Goal: Task Accomplishment & Management: Complete application form

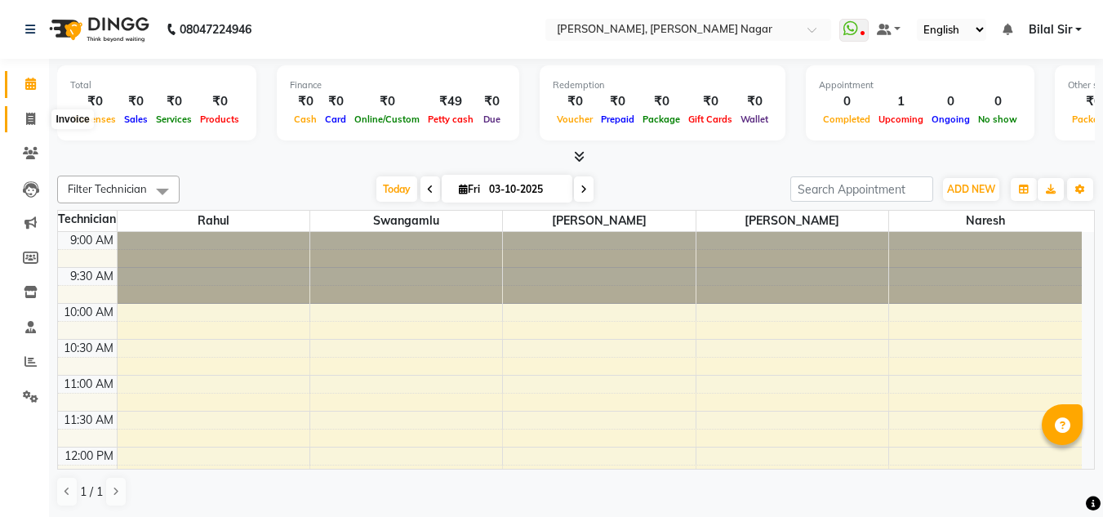
click at [33, 122] on icon at bounding box center [30, 119] width 9 height 12
select select "service"
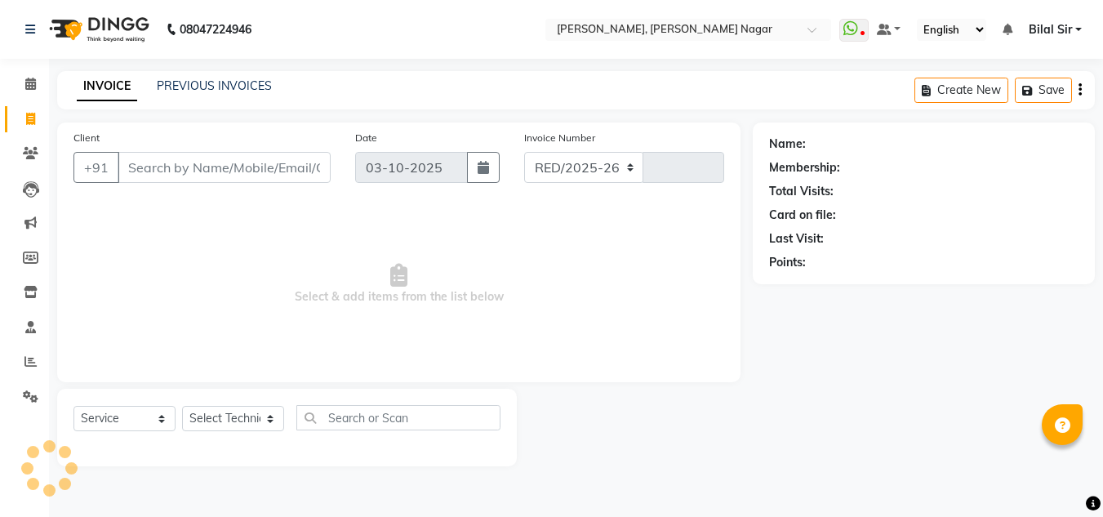
select select "7686"
type input "1432"
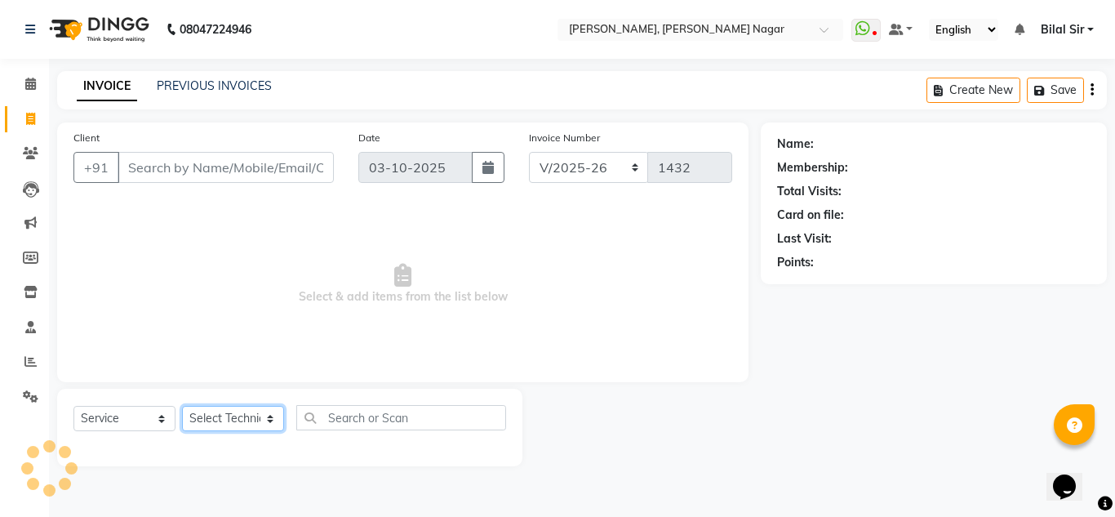
click at [250, 423] on select "Select Technician" at bounding box center [233, 418] width 102 height 25
select select "68294"
click at [182, 406] on select "Select Technician [PERSON_NAME] [PERSON_NAME] [PERSON_NAME] Manager [PERSON_NAM…" at bounding box center [233, 418] width 102 height 25
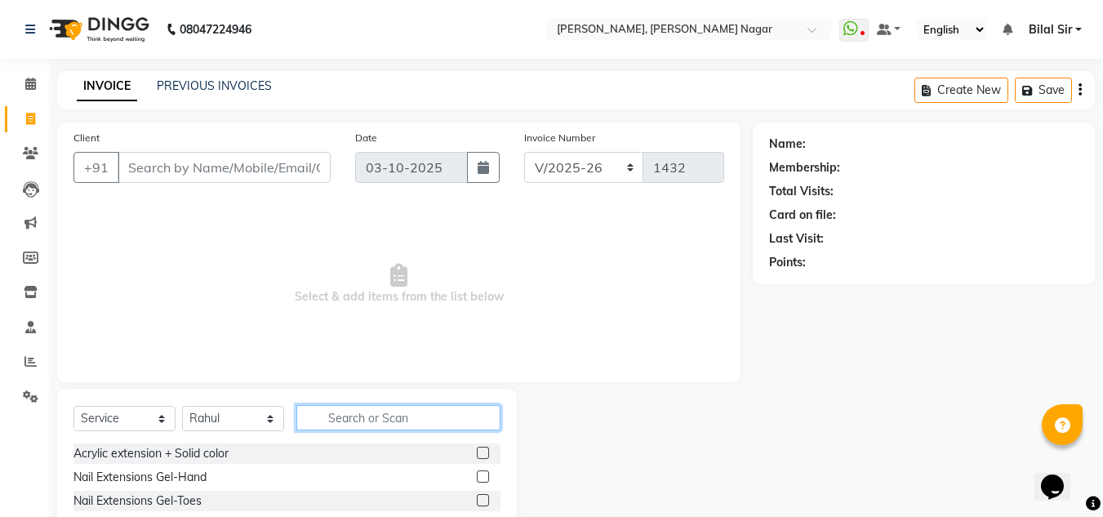
click at [325, 422] on input "text" at bounding box center [398, 417] width 204 height 25
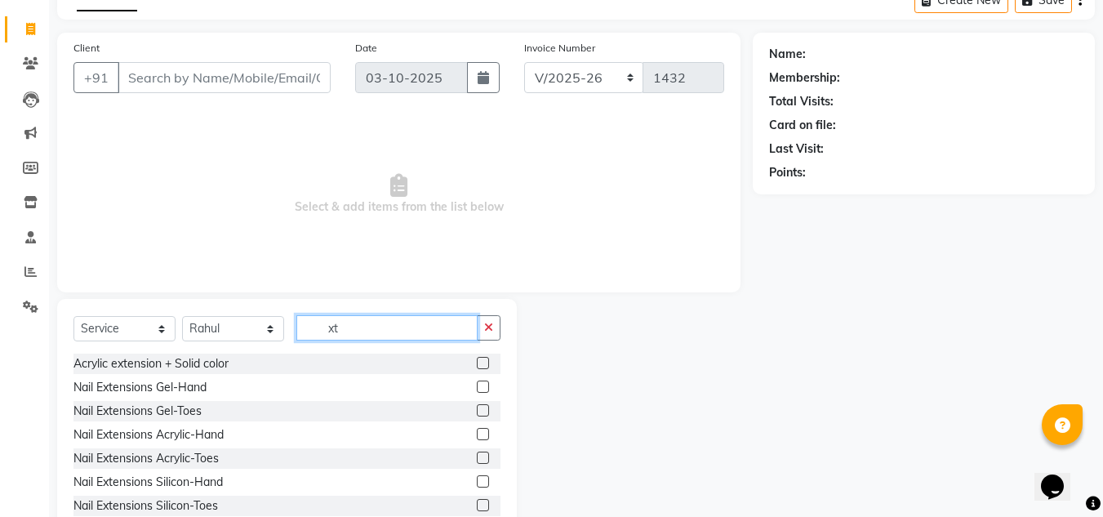
scroll to position [124, 0]
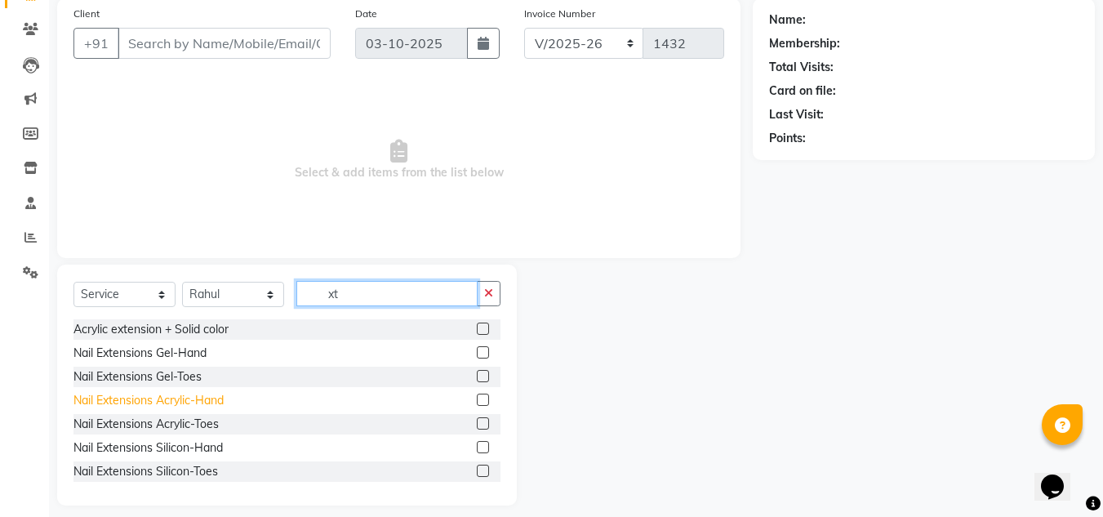
type input "xt"
click at [181, 403] on div "Nail Extensions Acrylic-Hand" at bounding box center [148, 400] width 150 height 17
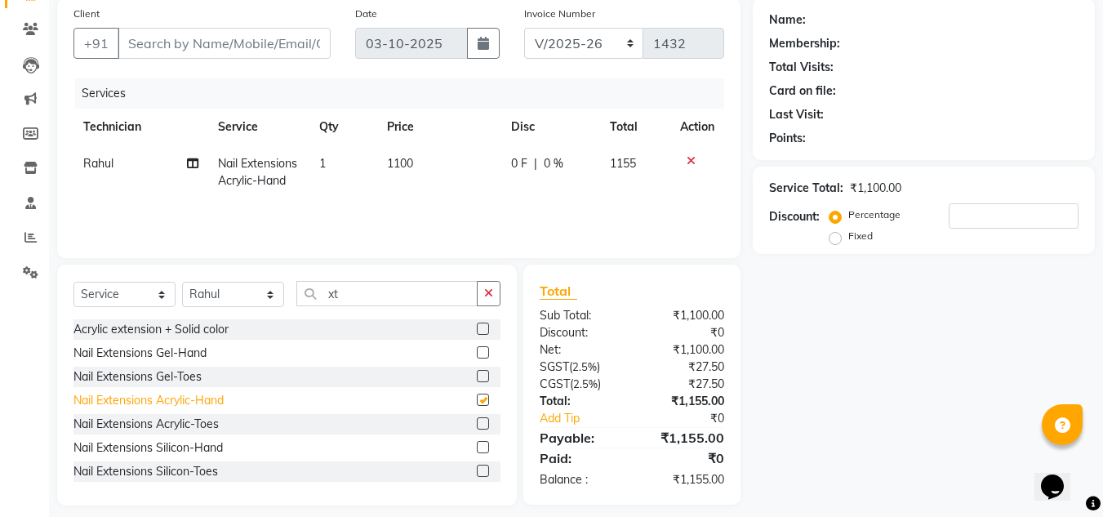
checkbox input "false"
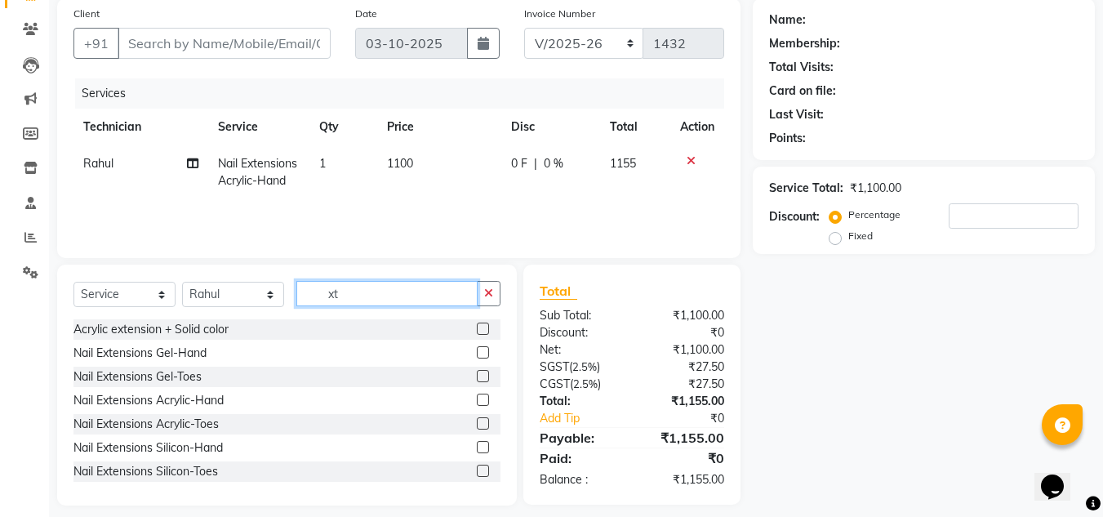
click at [379, 302] on input "xt" at bounding box center [386, 293] width 181 height 25
type input "x"
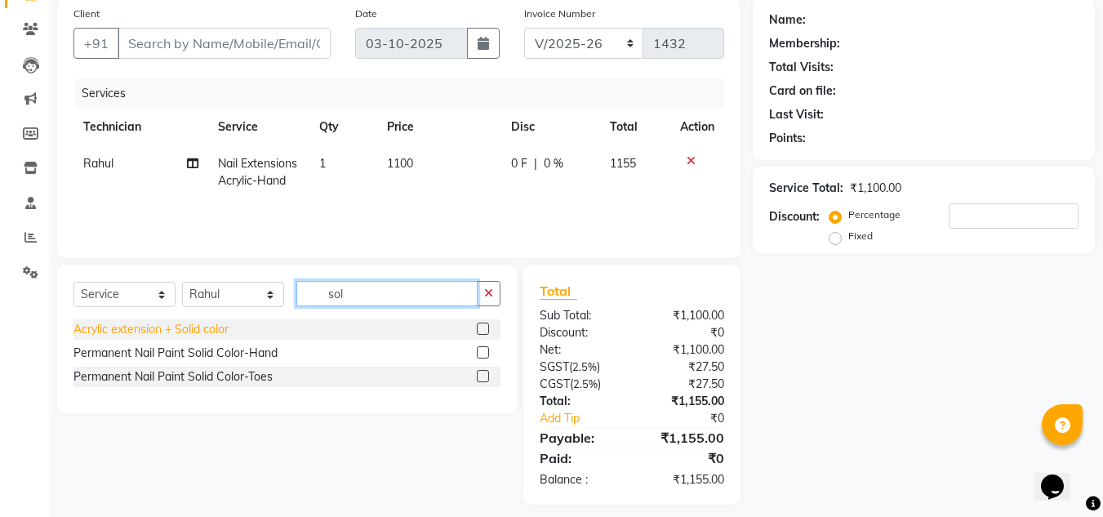
type input "sol"
click at [215, 331] on div "Acrylic extension + Solid color" at bounding box center [150, 329] width 155 height 17
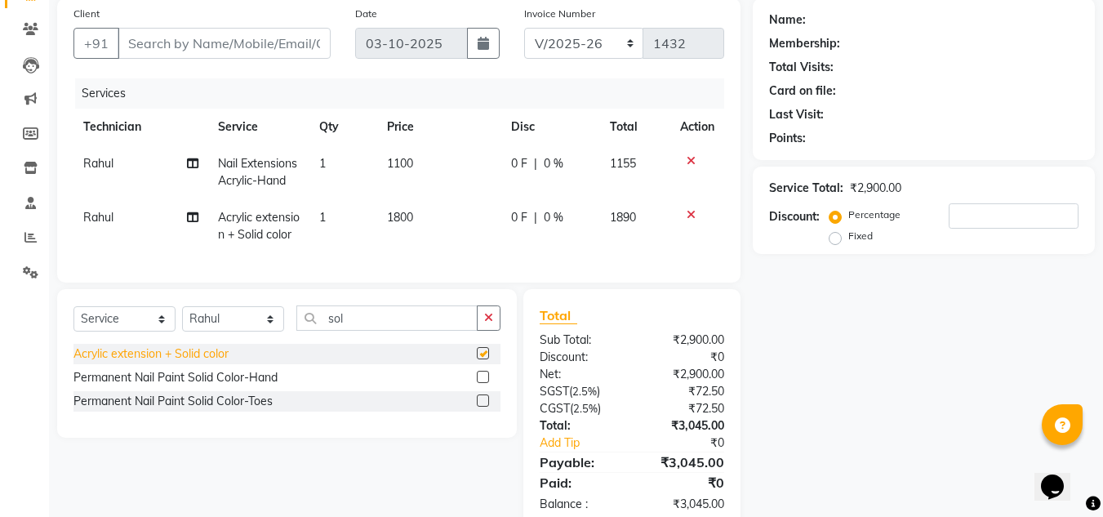
checkbox input "false"
click at [400, 215] on span "1800" at bounding box center [400, 217] width 26 height 15
select select "68294"
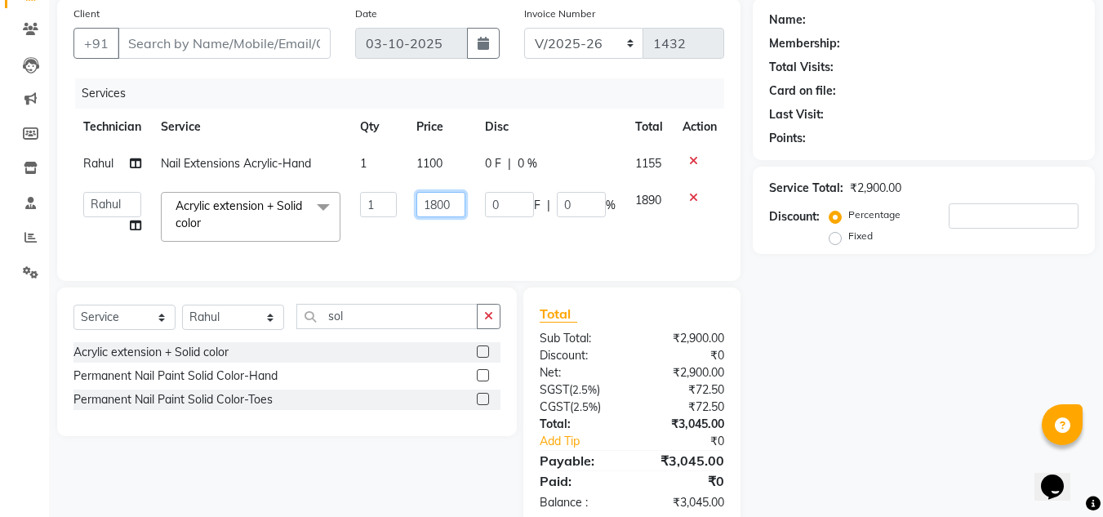
click at [436, 198] on input "1800" at bounding box center [440, 204] width 49 height 25
type input "1700"
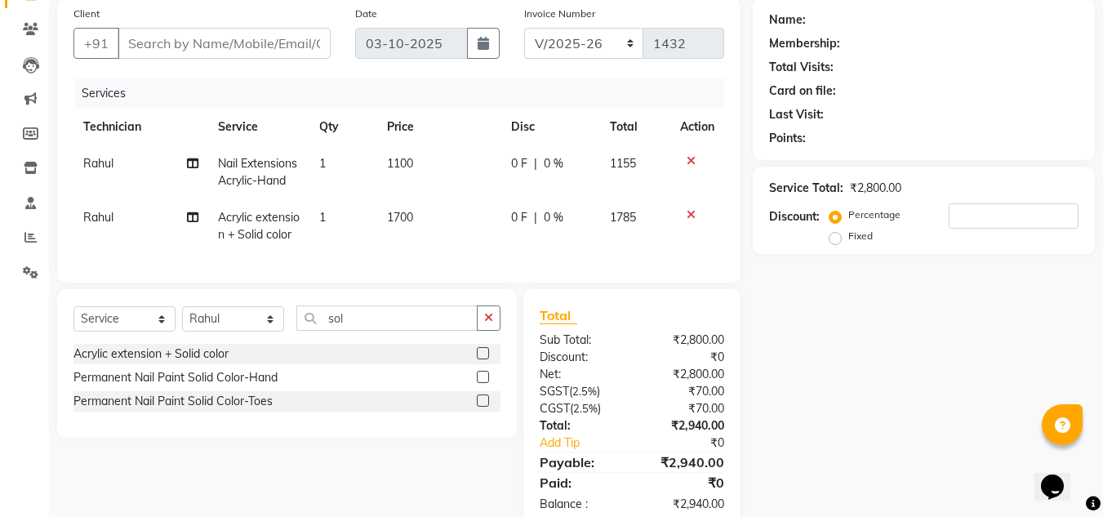
click at [692, 156] on icon at bounding box center [691, 160] width 9 height 11
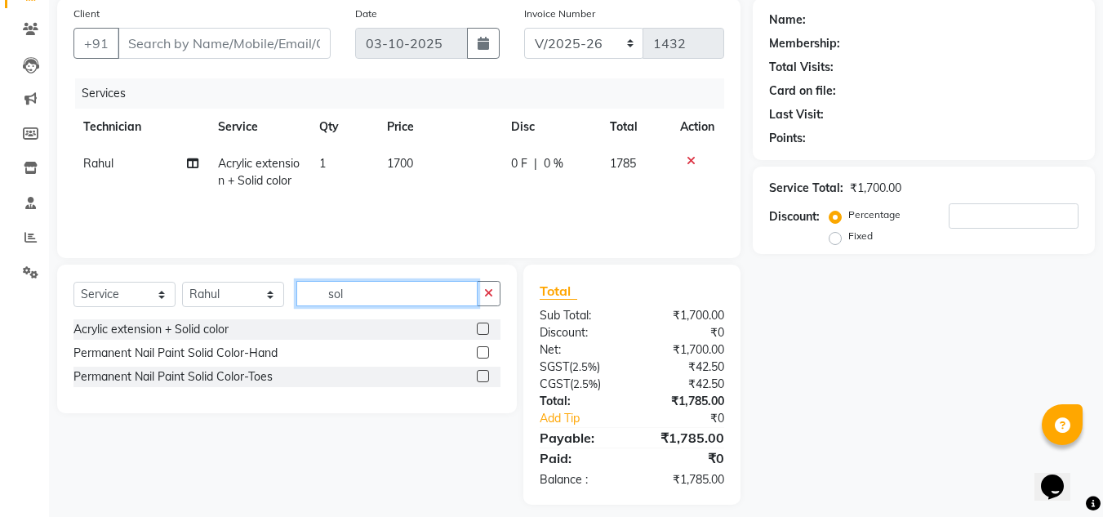
click at [407, 287] on input "sol" at bounding box center [386, 293] width 181 height 25
type input "s"
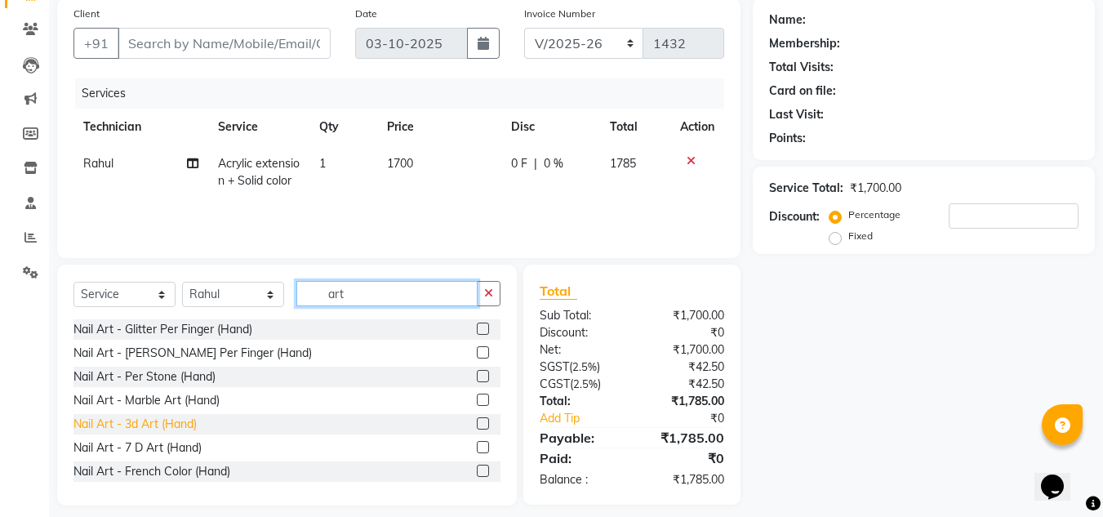
type input "art"
click at [176, 421] on div "Nail Art - 3d Art (Hand)" at bounding box center [134, 424] width 123 height 17
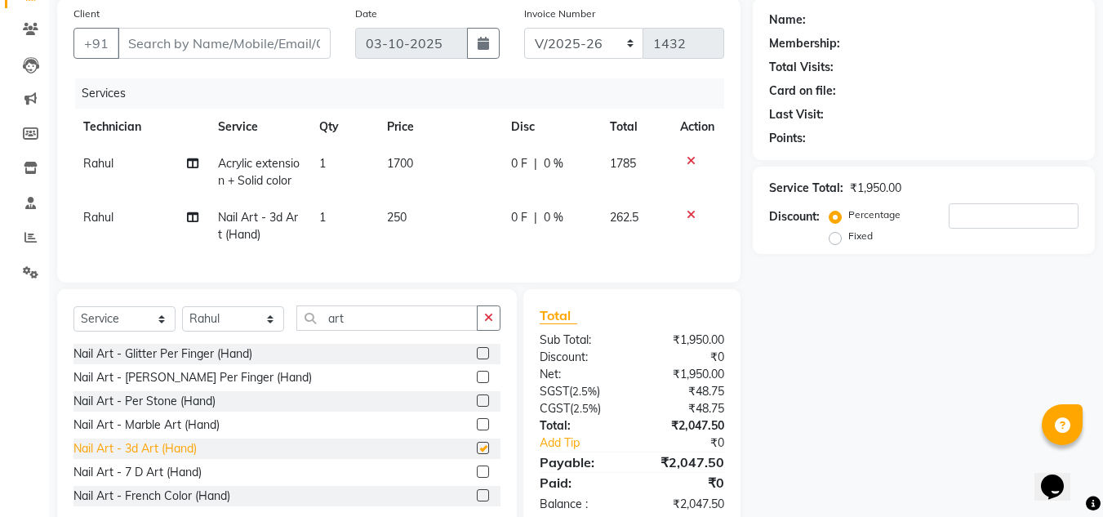
checkbox input "false"
click at [330, 220] on td "1" at bounding box center [343, 226] width 68 height 54
select select "68294"
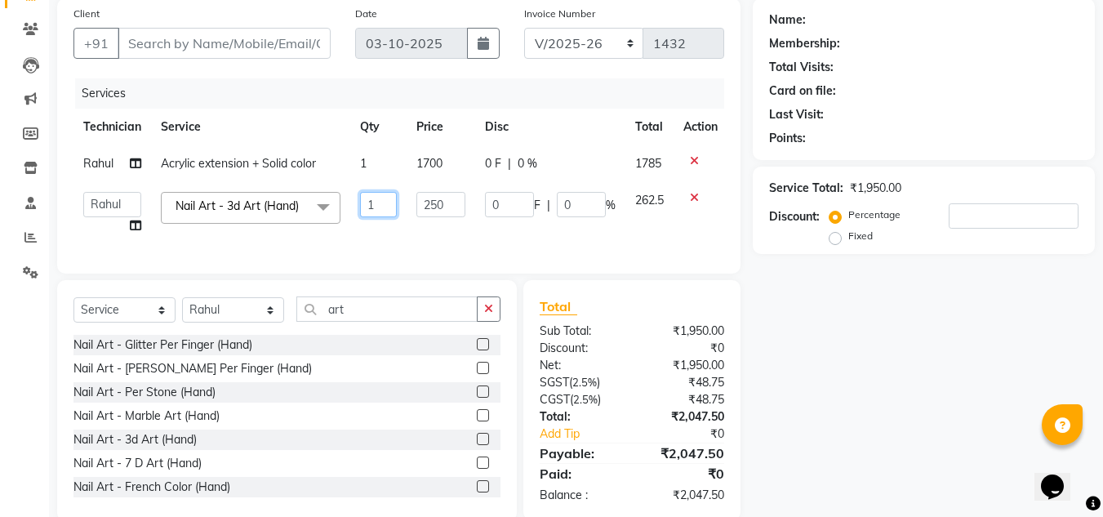
click at [382, 209] on input "1" at bounding box center [378, 204] width 37 height 25
type input "10"
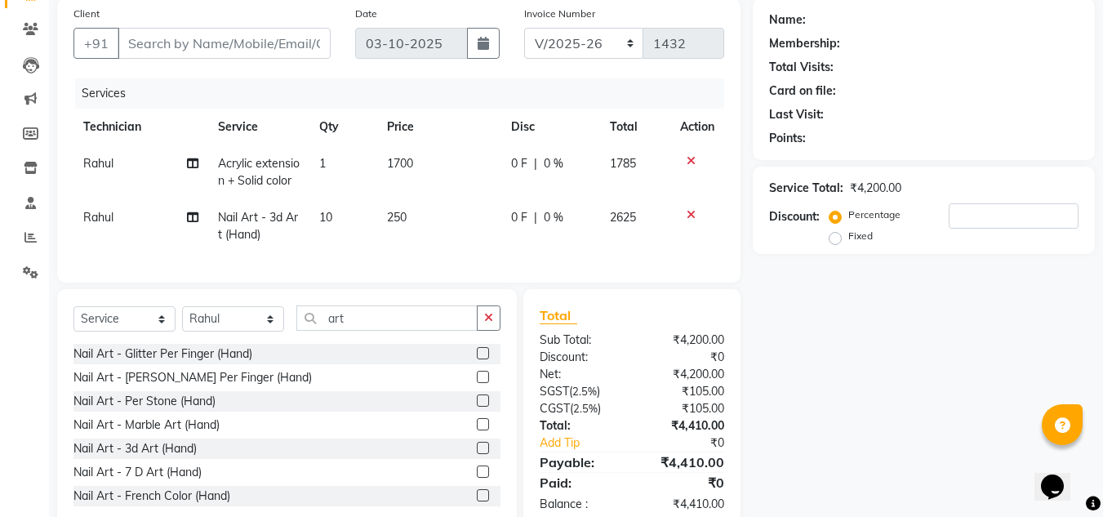
click at [417, 235] on td "250" at bounding box center [439, 226] width 124 height 54
select select "68294"
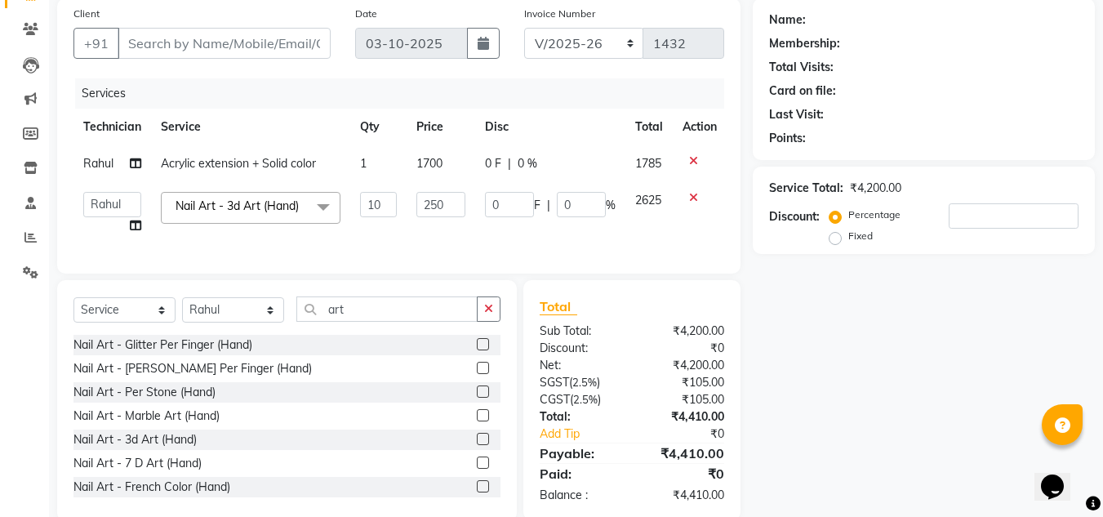
click at [377, 306] on div "Select Service Product Membership Package Voucher Prepaid Gift Card Select Tech…" at bounding box center [287, 400] width 460 height 241
click at [368, 322] on input "art" at bounding box center [386, 308] width 181 height 25
type input "a"
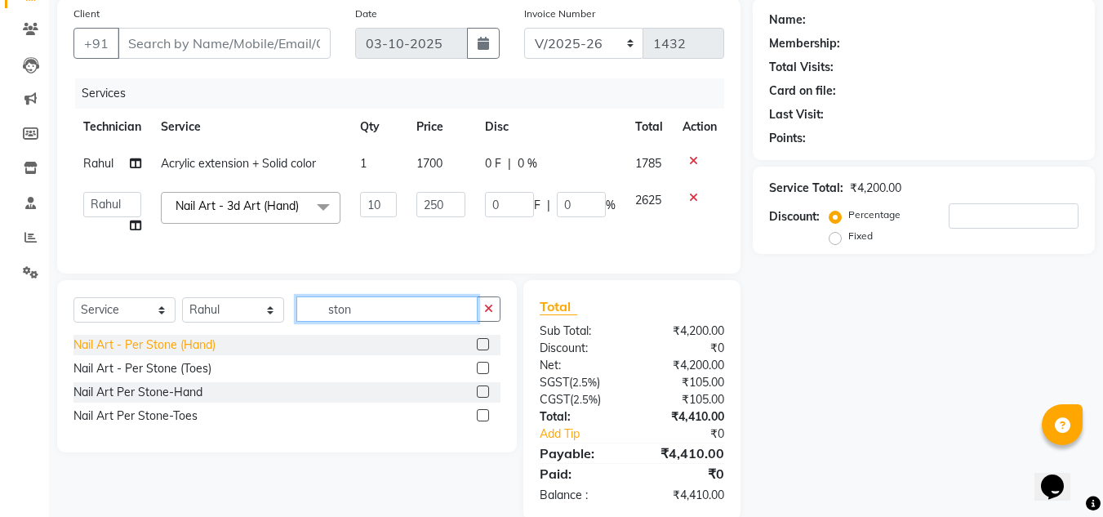
type input "ston"
click at [181, 354] on div "Nail Art - Per Stone (Hand)" at bounding box center [144, 344] width 142 height 17
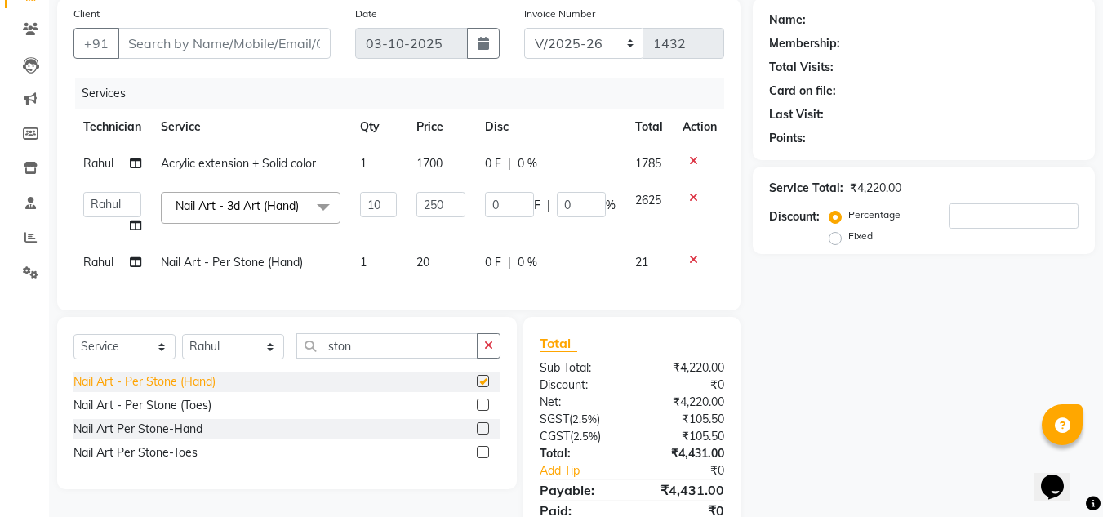
checkbox input "false"
click at [365, 263] on span "1" at bounding box center [363, 262] width 7 height 15
select select "68294"
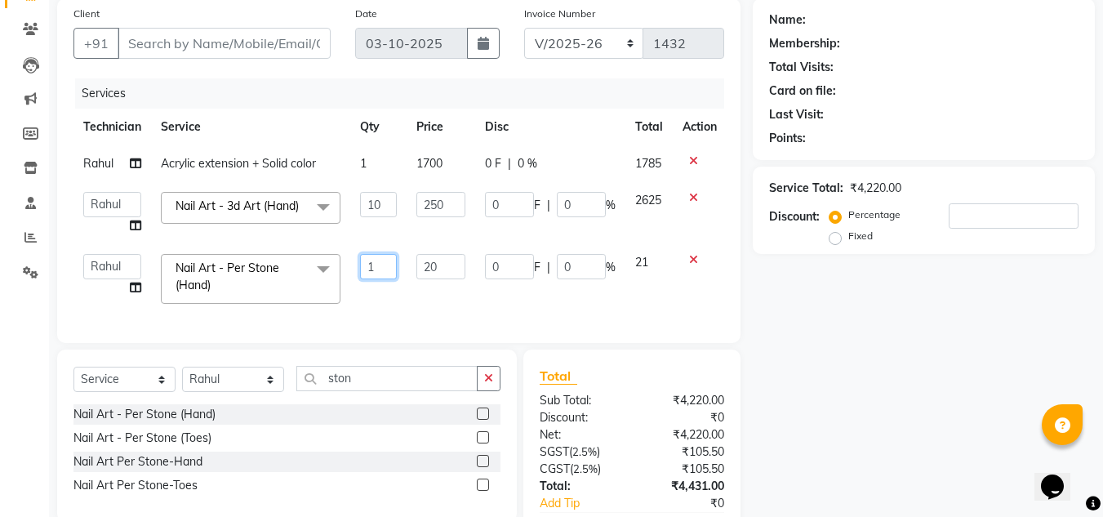
click at [383, 264] on input "1" at bounding box center [378, 266] width 37 height 25
type input "18"
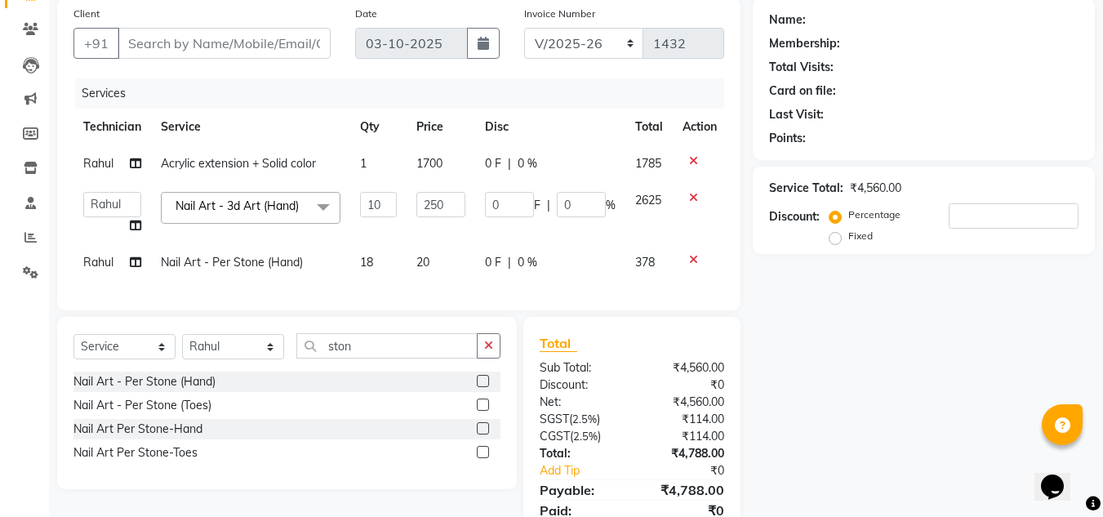
click at [421, 287] on div "Services Technician Service Qty Price Disc Total Action Rahul Acrylic extension…" at bounding box center [398, 186] width 651 height 216
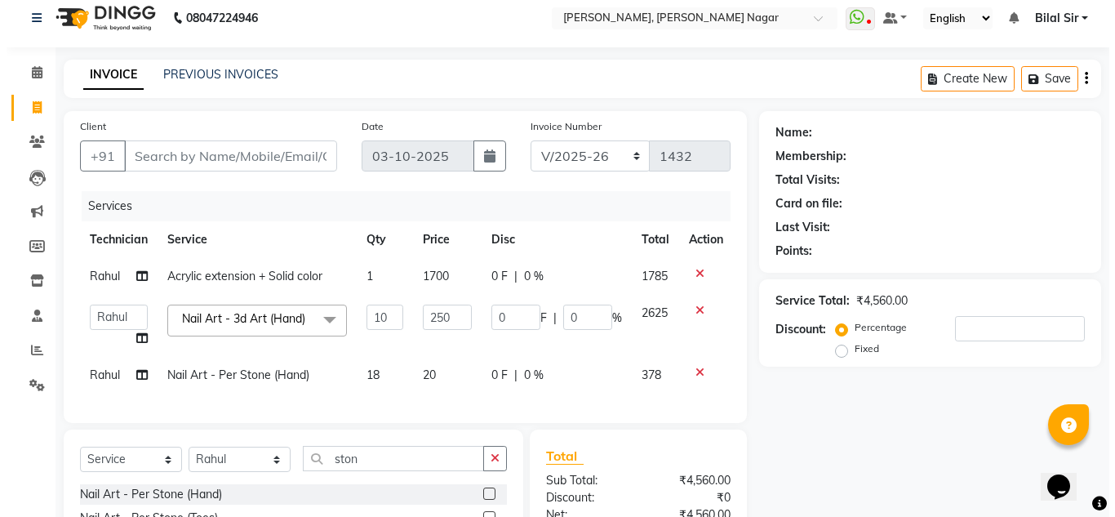
scroll to position [11, 0]
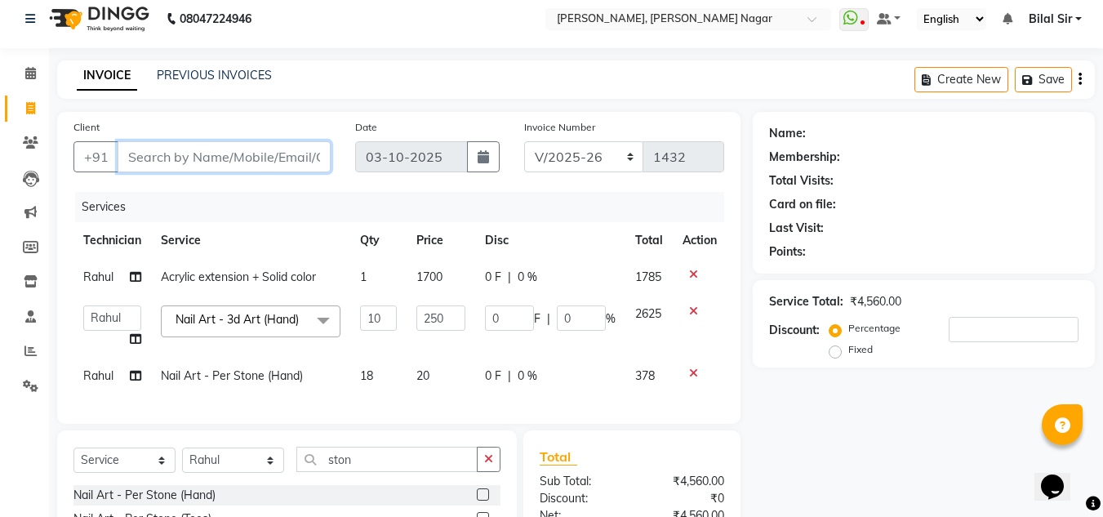
click at [152, 151] on input "Client" at bounding box center [224, 156] width 213 height 31
type input "9"
type input "0"
type input "9731227237"
click at [270, 145] on button "Add Client" at bounding box center [289, 156] width 84 height 31
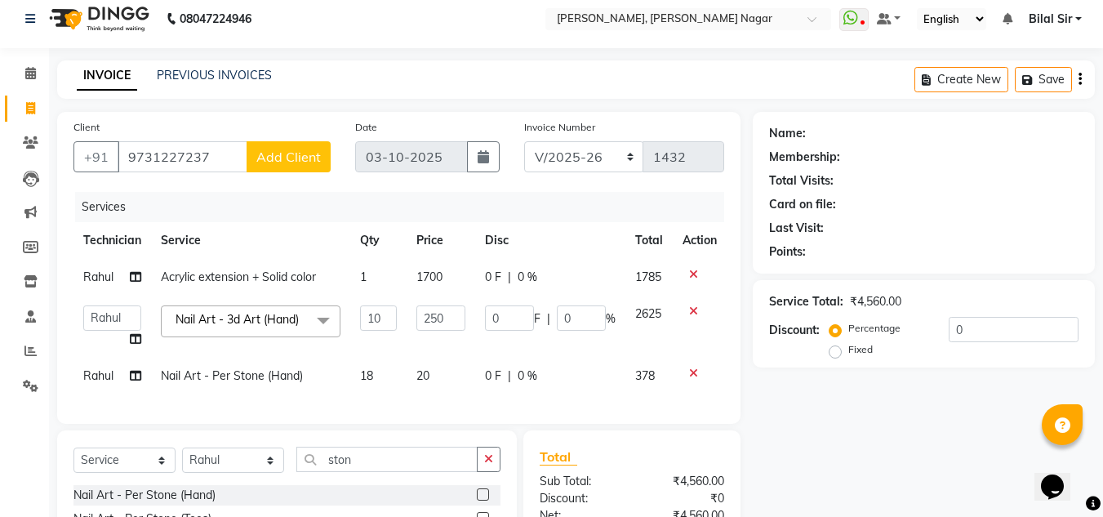
select select "21"
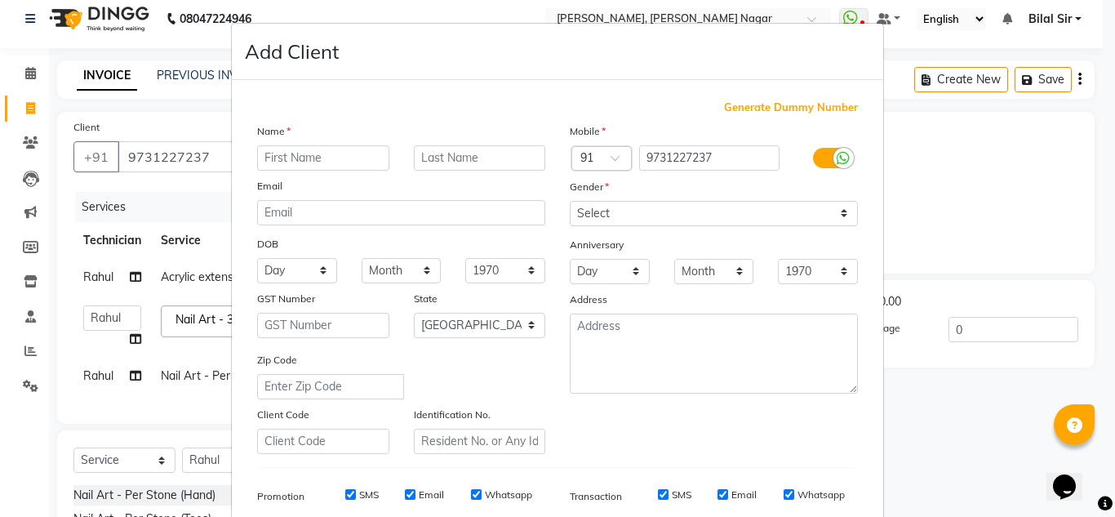
click at [328, 147] on input "text" at bounding box center [323, 157] width 132 height 25
type input "[PERSON_NAME]"
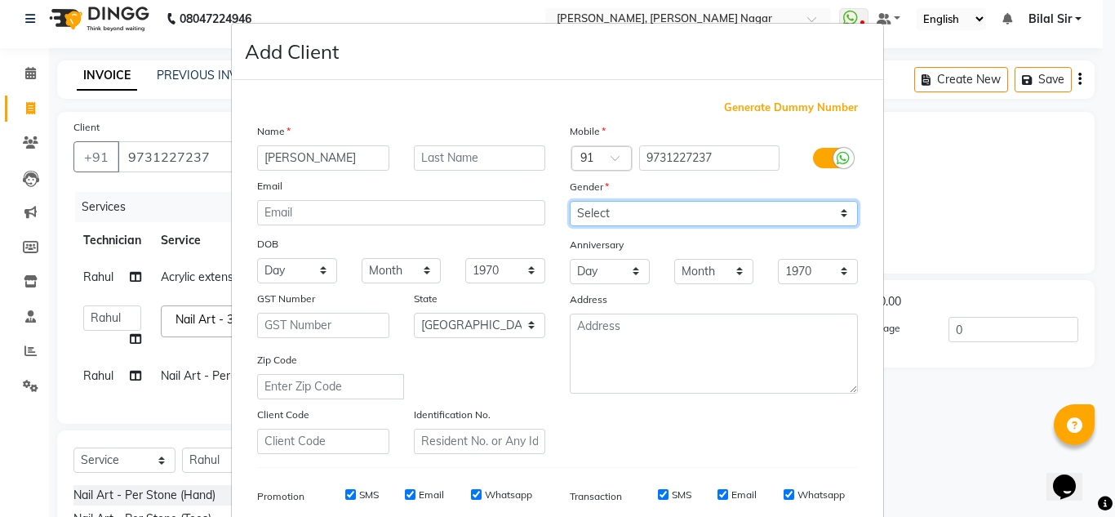
click at [683, 208] on select "Select [DEMOGRAPHIC_DATA] [DEMOGRAPHIC_DATA] Other Prefer Not To Say" at bounding box center [714, 213] width 288 height 25
select select "[DEMOGRAPHIC_DATA]"
click at [570, 201] on select "Select [DEMOGRAPHIC_DATA] [DEMOGRAPHIC_DATA] Other Prefer Not To Say" at bounding box center [714, 213] width 288 height 25
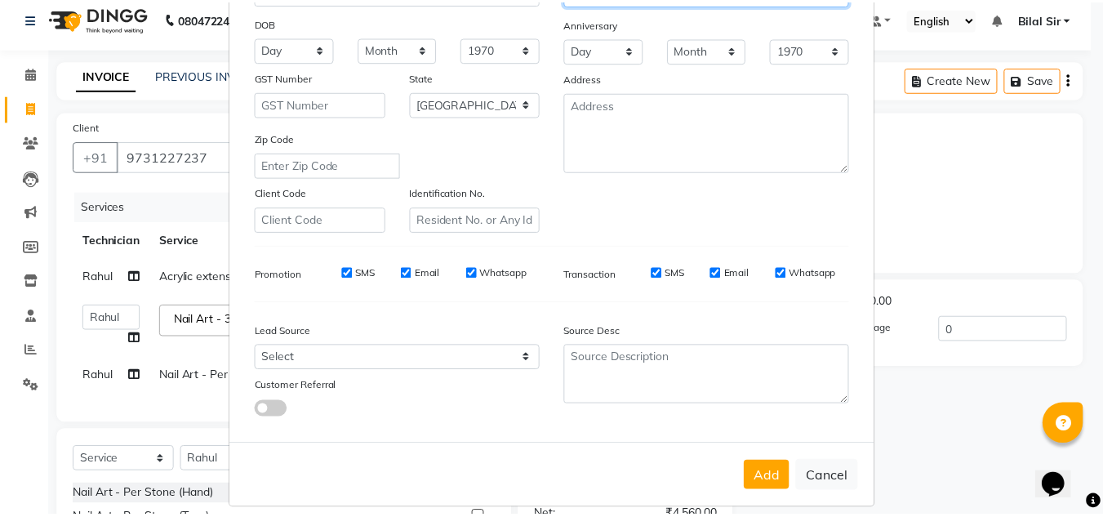
scroll to position [237, 0]
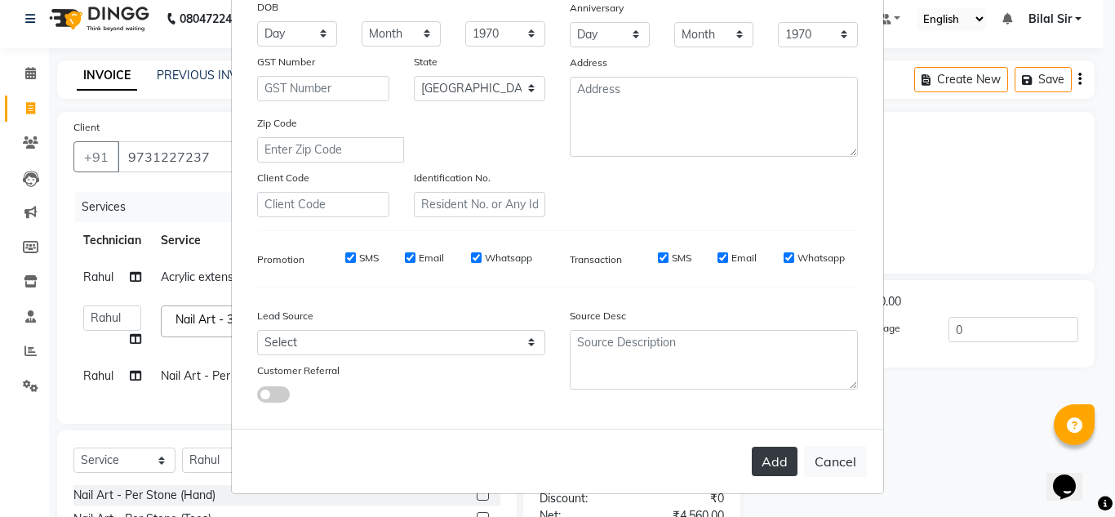
click at [759, 469] on button "Add" at bounding box center [775, 461] width 46 height 29
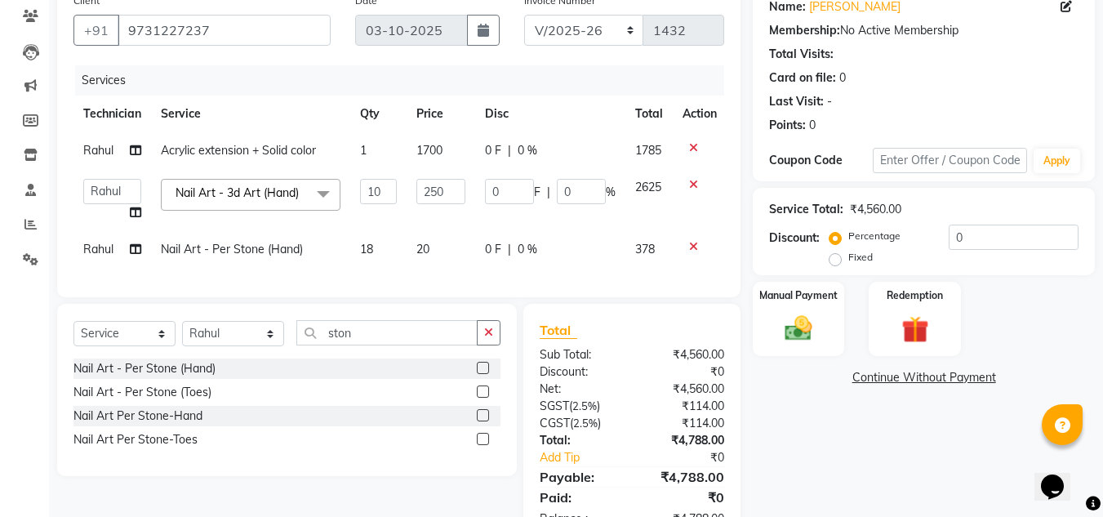
scroll to position [138, 0]
click at [372, 337] on input "ston" at bounding box center [386, 331] width 181 height 25
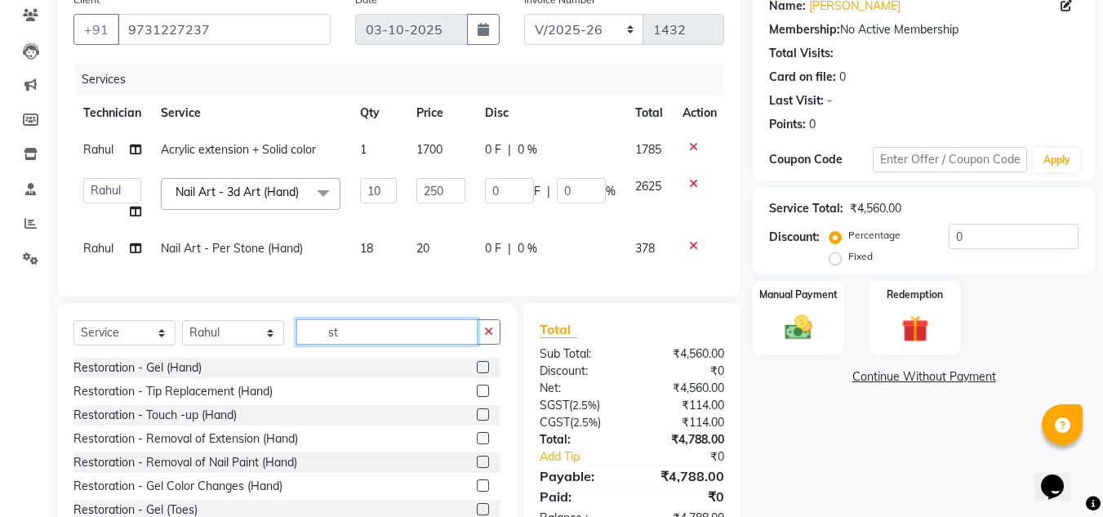
type input "s"
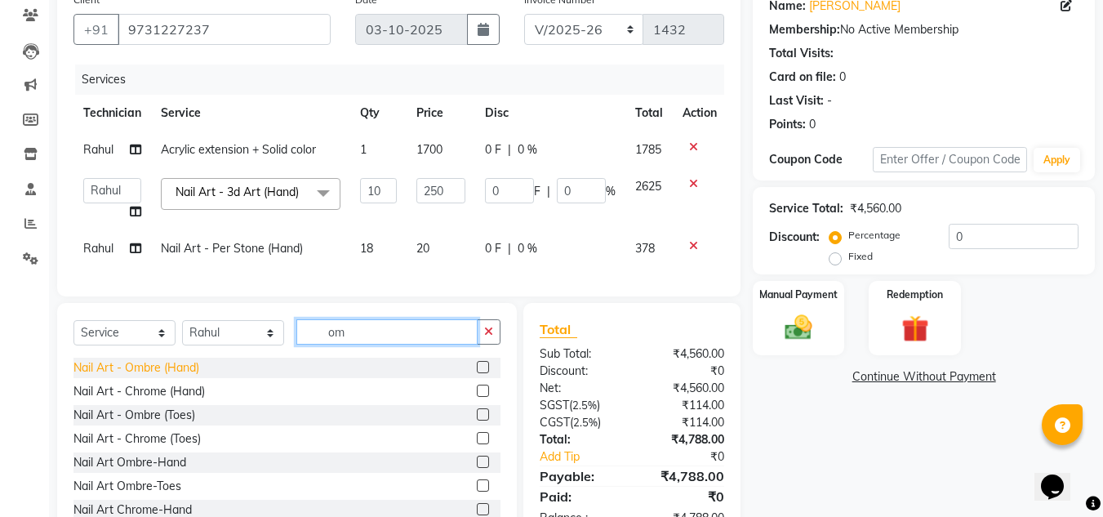
type input "om"
click at [172, 376] on div "Nail Art - Ombre (Hand)" at bounding box center [136, 367] width 126 height 17
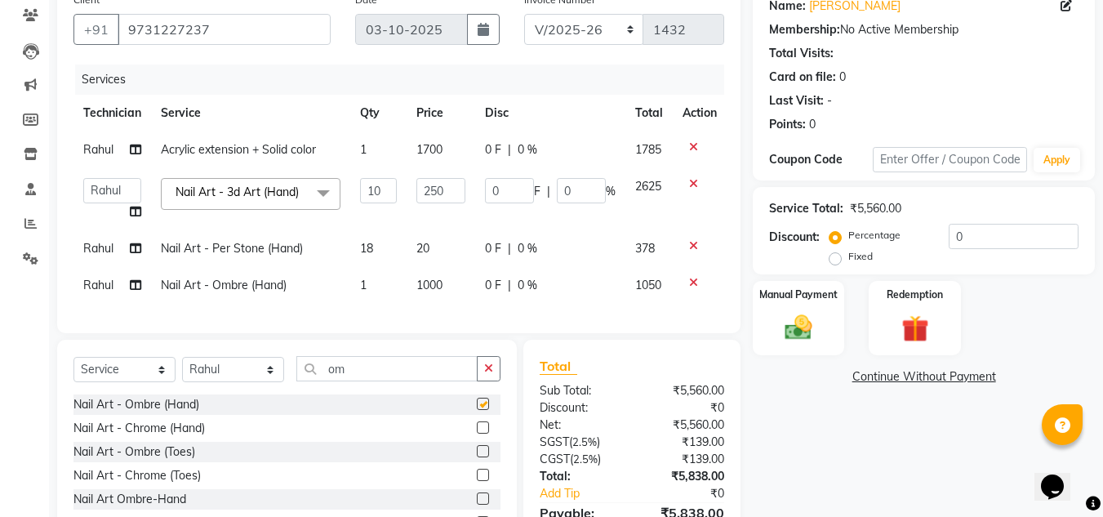
checkbox input "false"
click at [369, 281] on td "1" at bounding box center [378, 285] width 56 height 37
select select "68294"
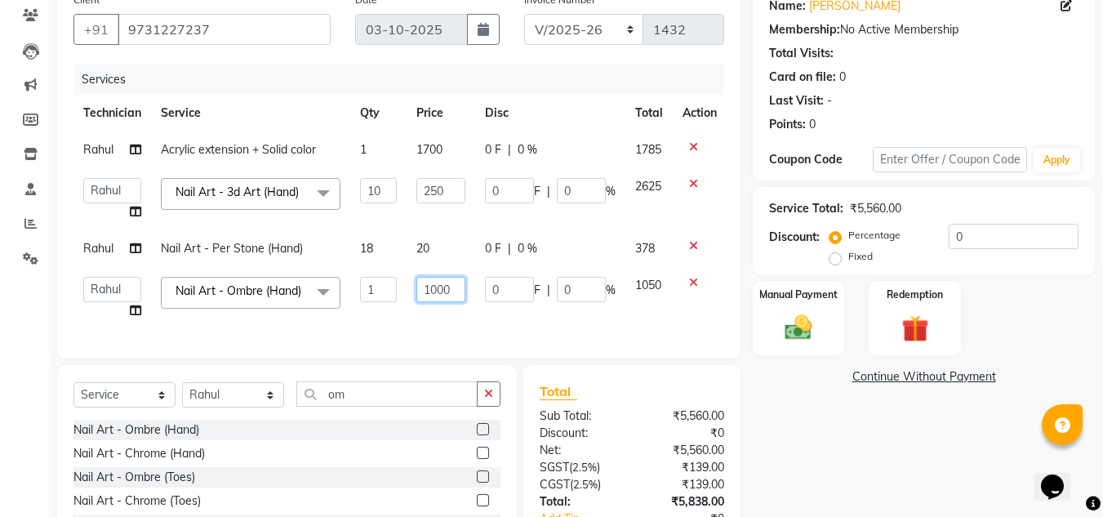
click at [453, 288] on input "1000" at bounding box center [440, 289] width 49 height 25
type input "1"
type input "200"
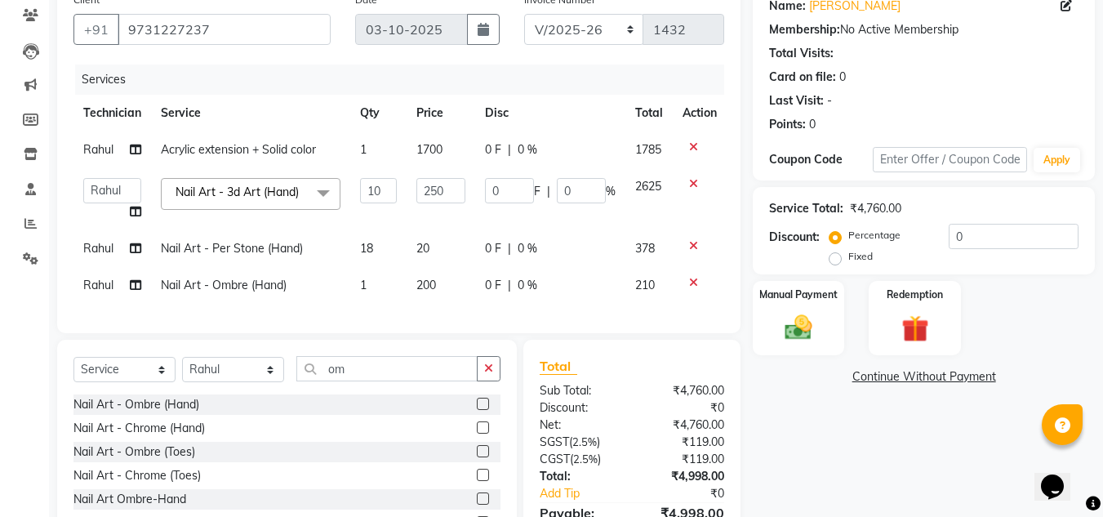
click at [489, 332] on div "Client [PHONE_NUMBER] Date [DATE] Invoice Number RED/2025-26 BTH/2025-26 V/2025…" at bounding box center [398, 158] width 683 height 349
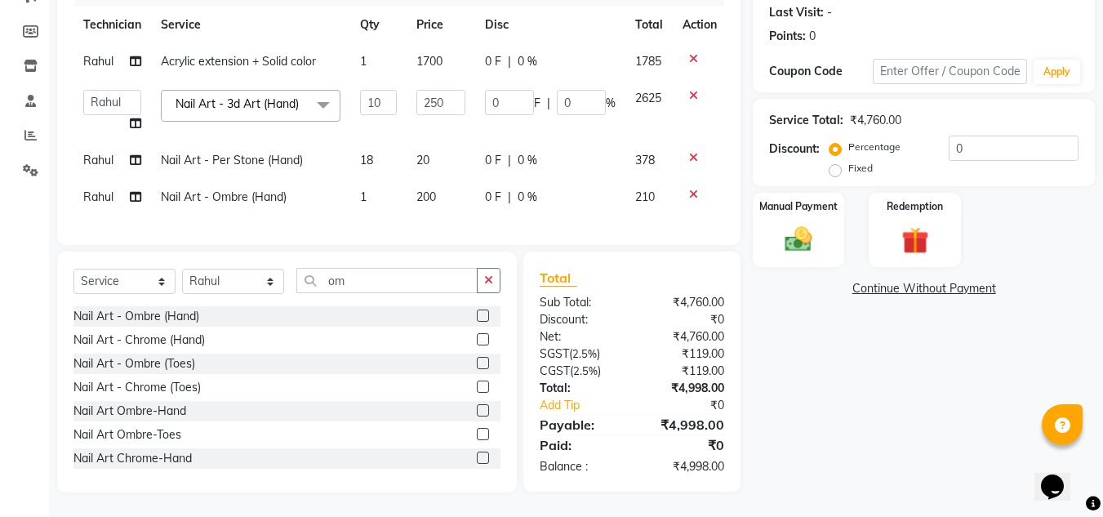
click at [435, 189] on span "200" at bounding box center [426, 196] width 20 height 15
select select "68294"
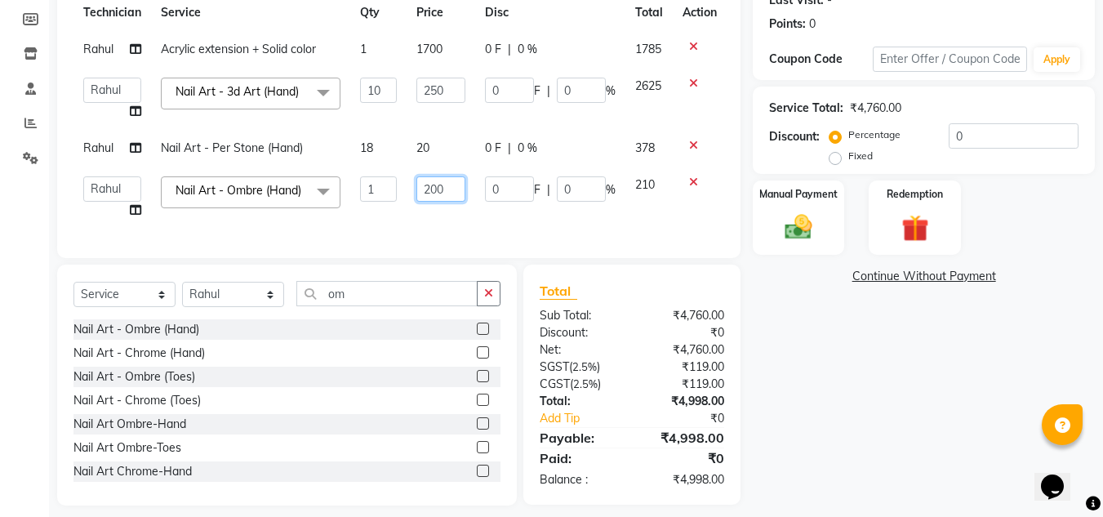
click at [443, 193] on input "200" at bounding box center [440, 188] width 49 height 25
type input "2"
type input "100"
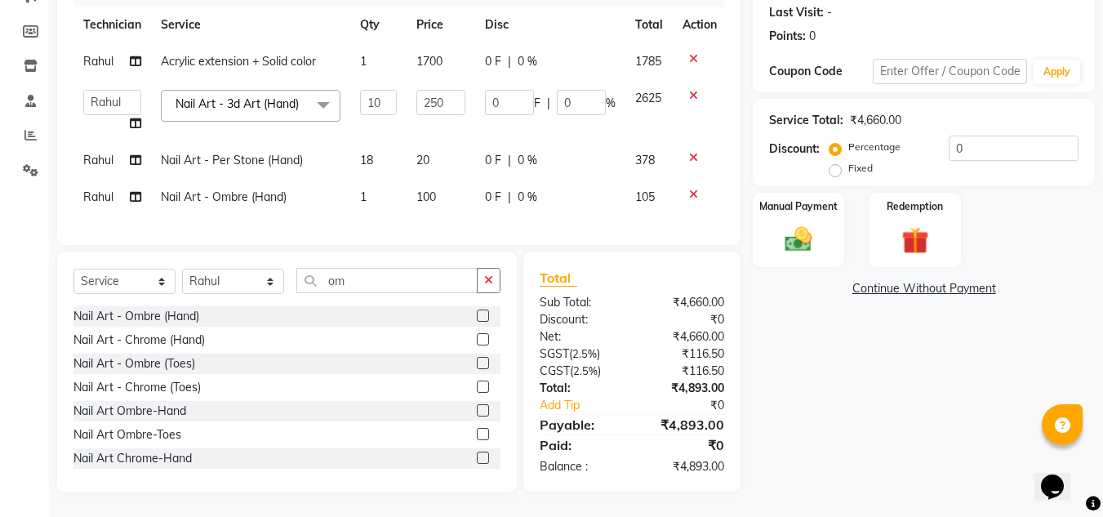
click at [369, 184] on td "1" at bounding box center [378, 197] width 56 height 37
select select "68294"
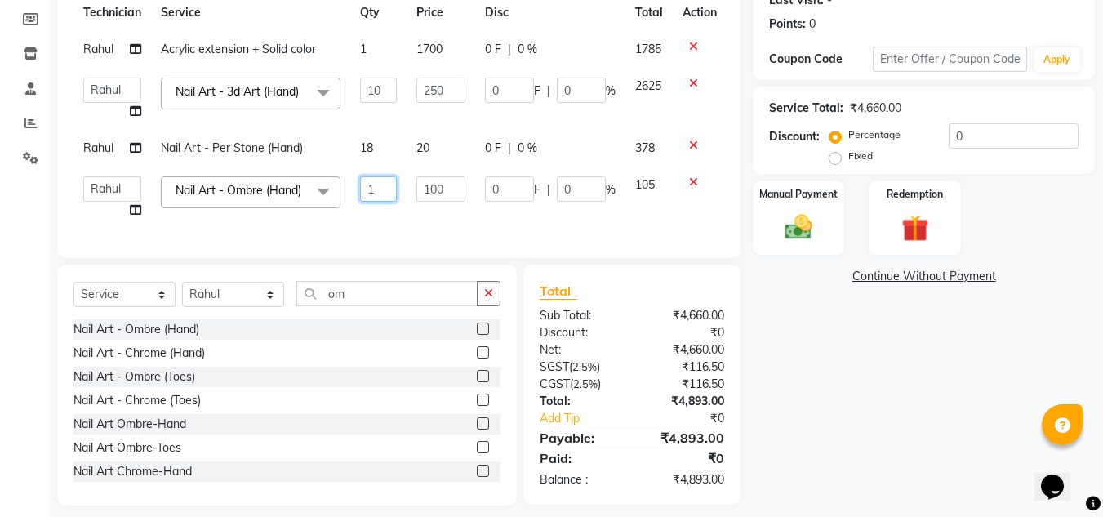
click at [381, 184] on input "1" at bounding box center [378, 188] width 37 height 25
type input "2"
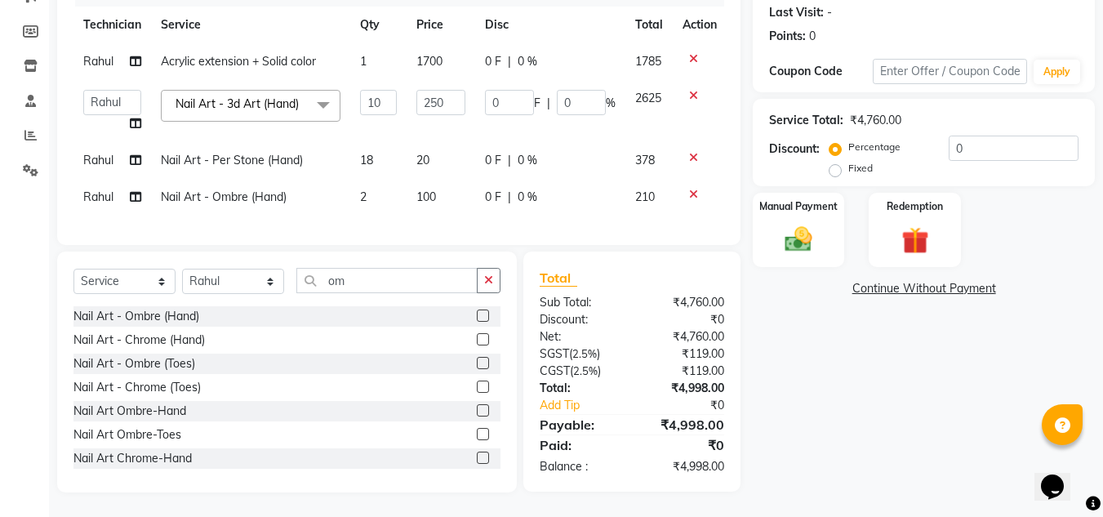
click at [402, 233] on div "Client [PHONE_NUMBER] Date [DATE] Invoice Number RED/2025-26 BTH/2025-26 V/2025…" at bounding box center [398, 70] width 683 height 349
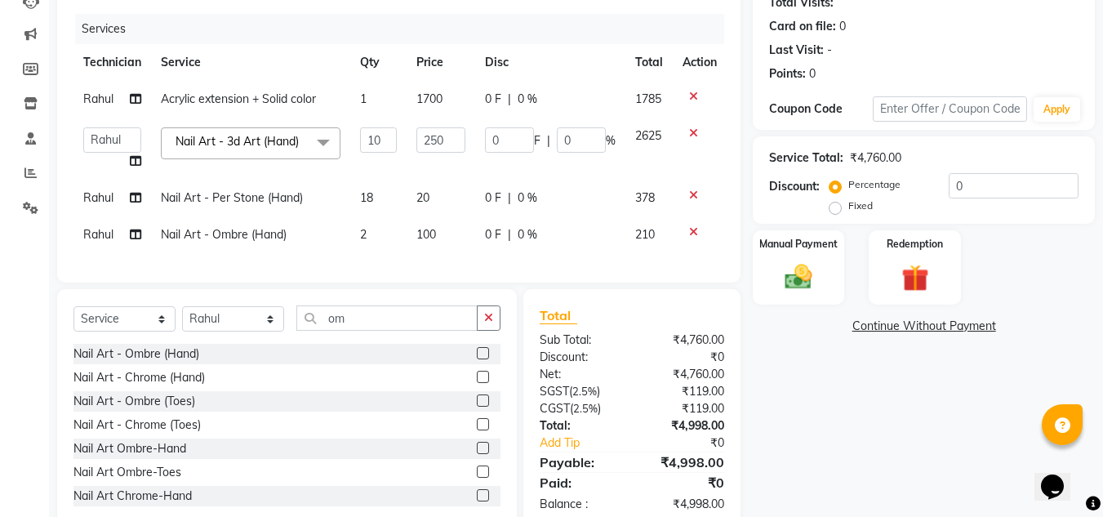
scroll to position [188, 0]
click at [984, 197] on input "0" at bounding box center [1014, 186] width 130 height 25
type input "05"
type input "125"
type input "5"
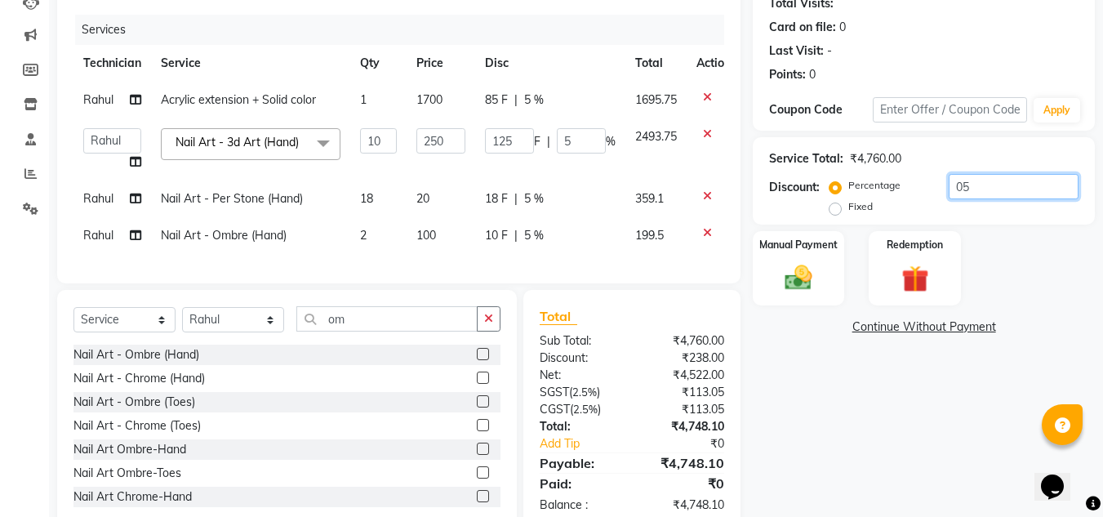
type input "050"
type input "1250"
type input "50"
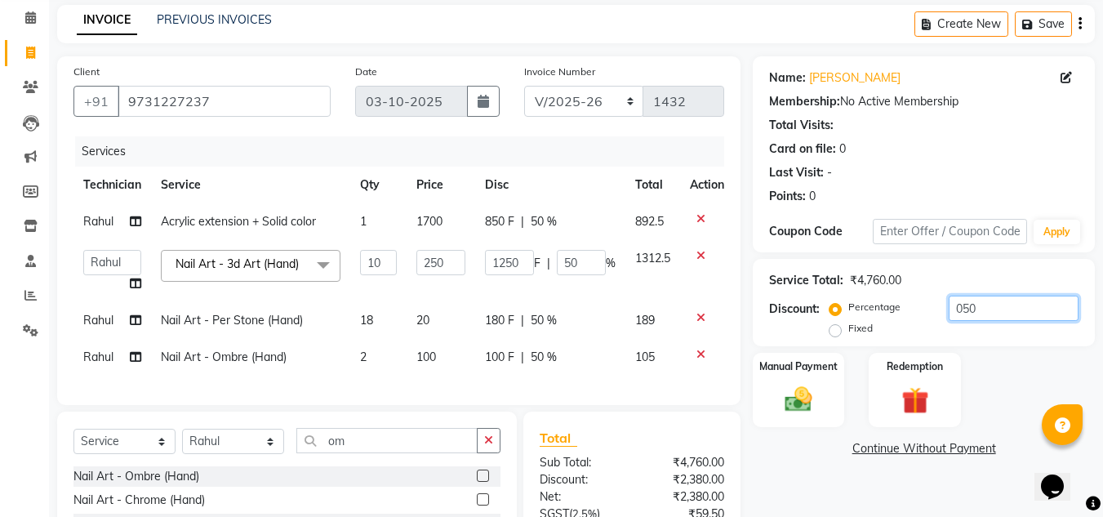
scroll to position [0, 0]
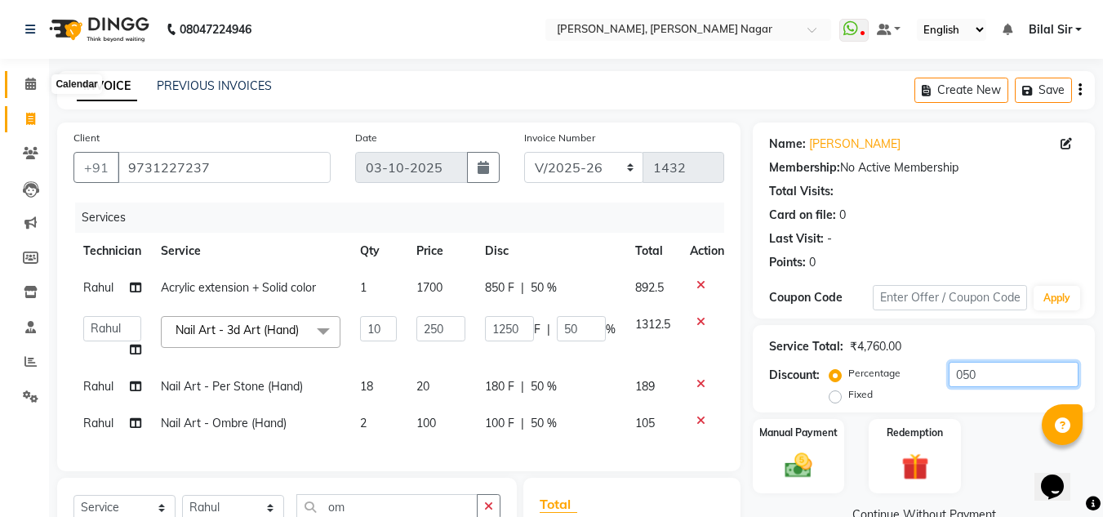
type input "050"
click at [35, 77] on span at bounding box center [30, 84] width 29 height 19
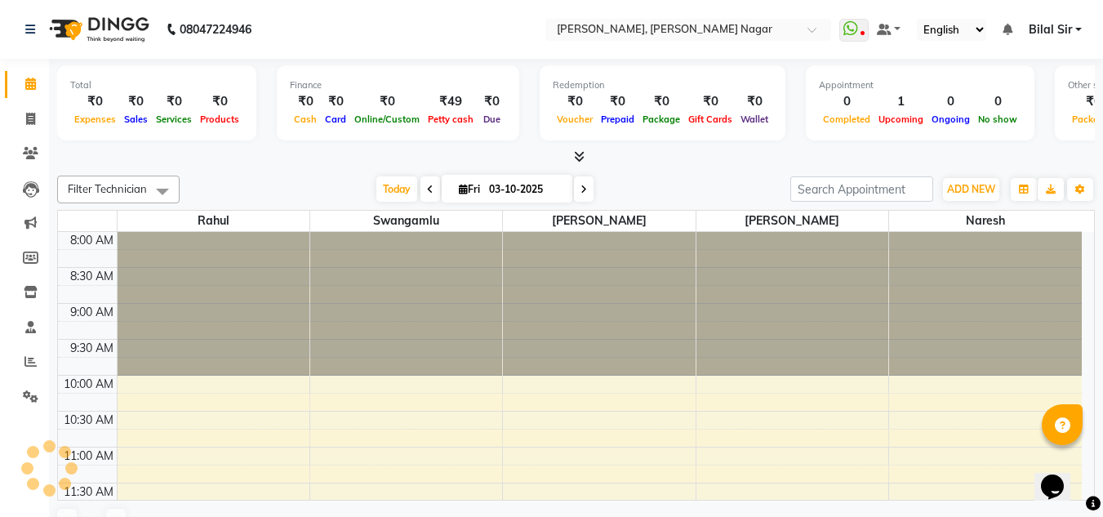
click at [33, 89] on icon at bounding box center [30, 84] width 11 height 12
